Goal: Navigation & Orientation: Find specific page/section

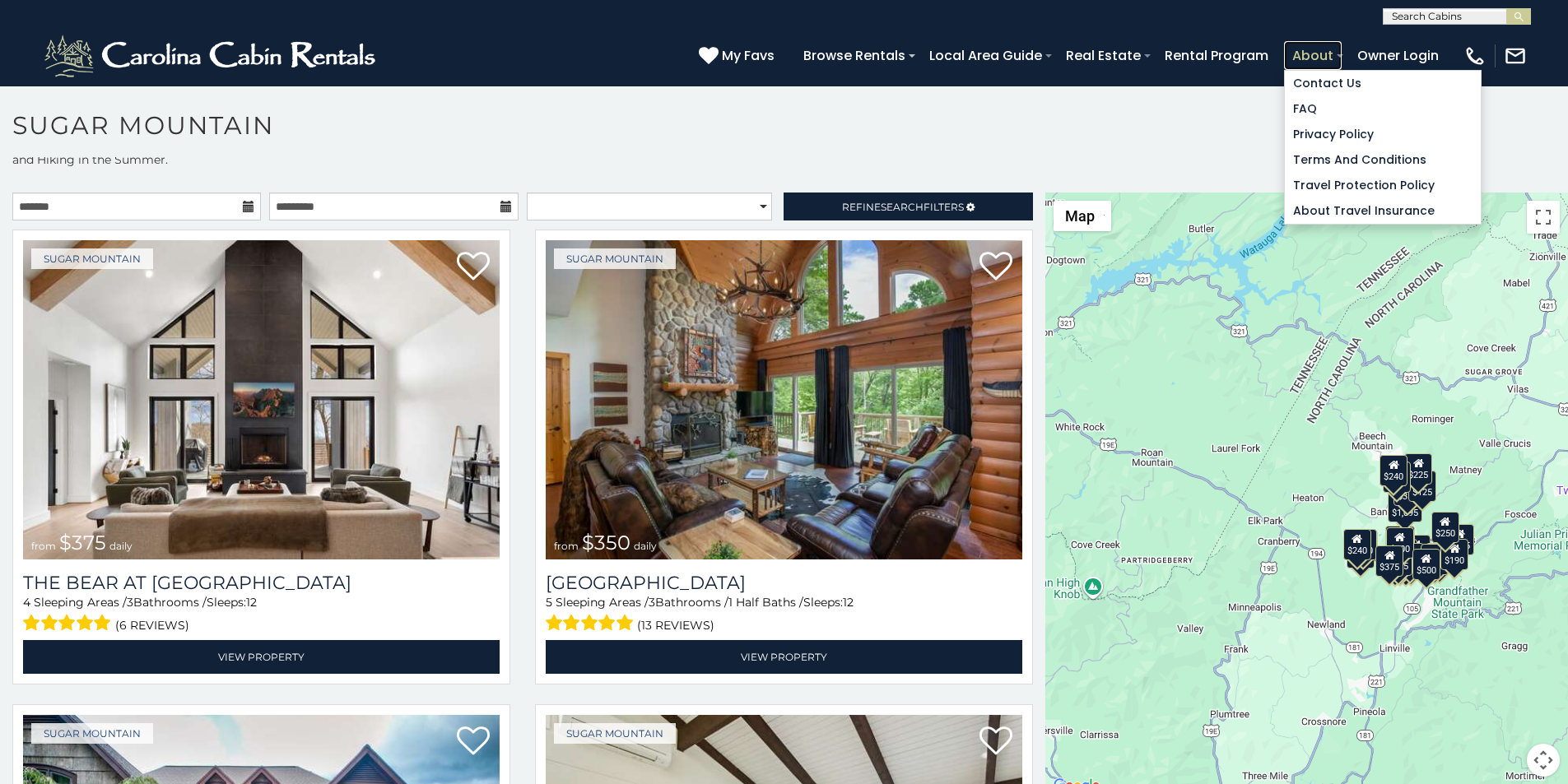
click at [1342, 46] on link "About" at bounding box center [1313, 56] width 58 height 29
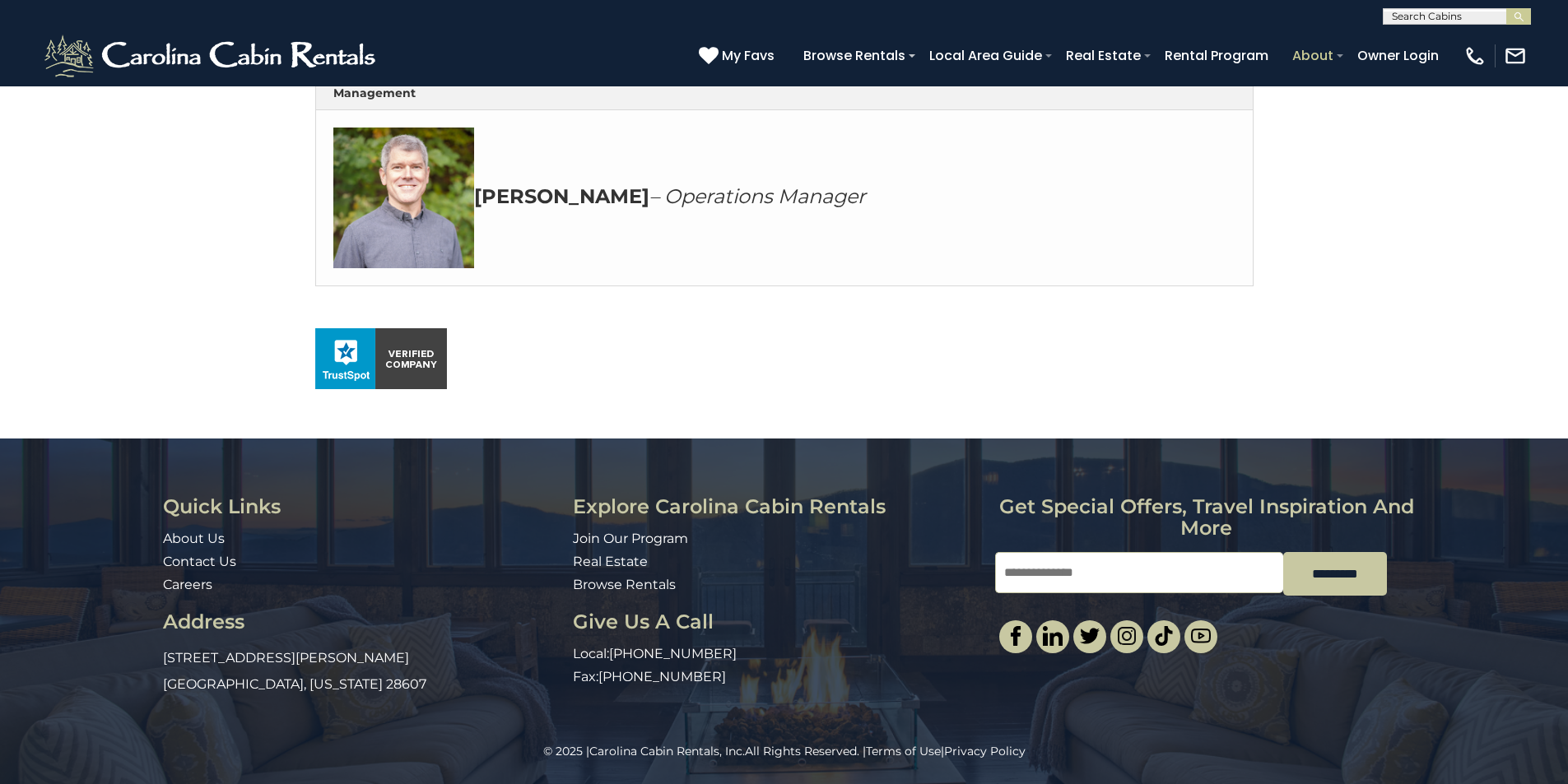
scroll to position [891, 0]
click at [173, 546] on link "About Us" at bounding box center [193, 538] width 62 height 15
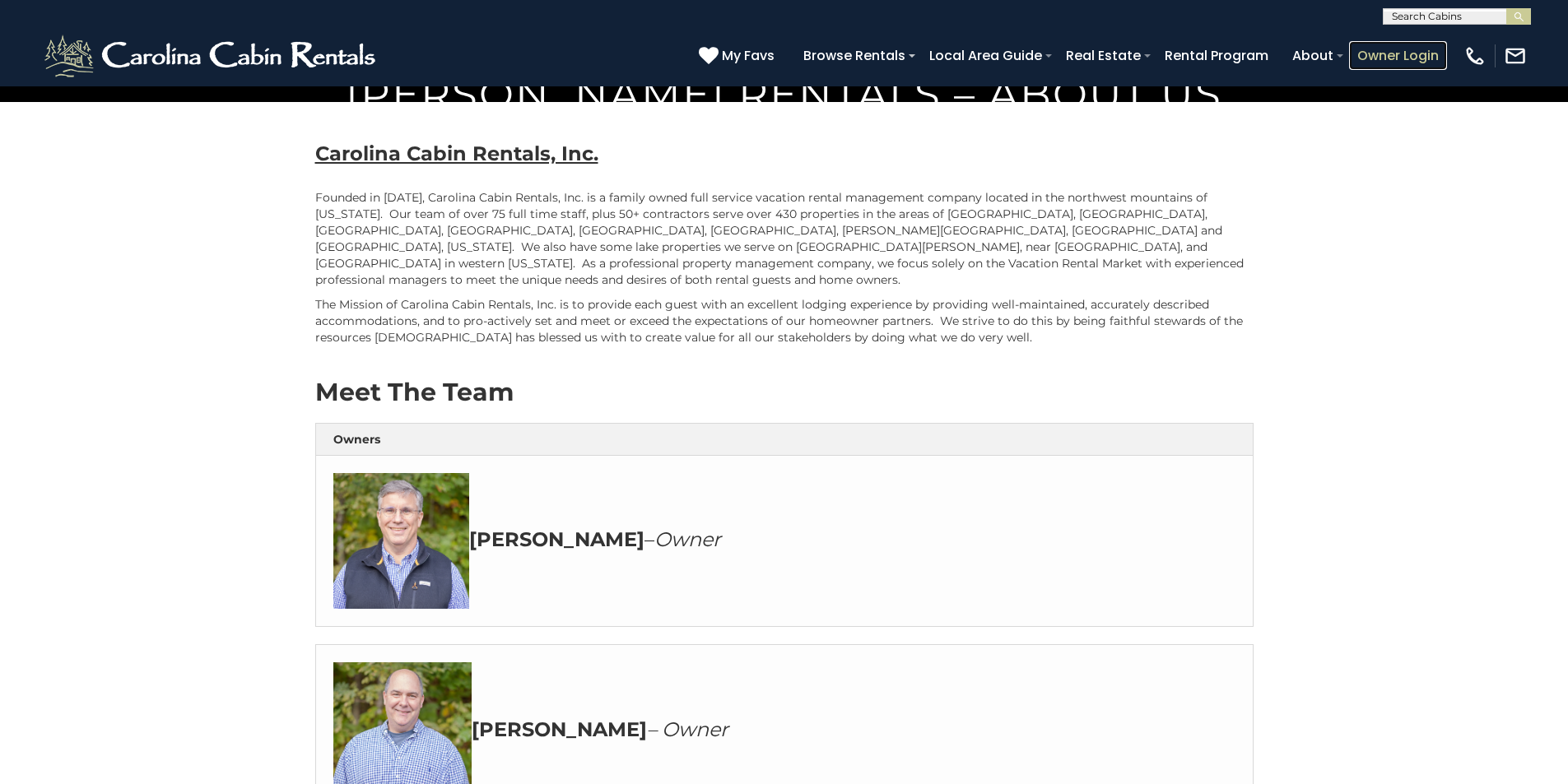
click at [1421, 45] on link "Owner Login" at bounding box center [1397, 56] width 98 height 29
